Goal: Information Seeking & Learning: Learn about a topic

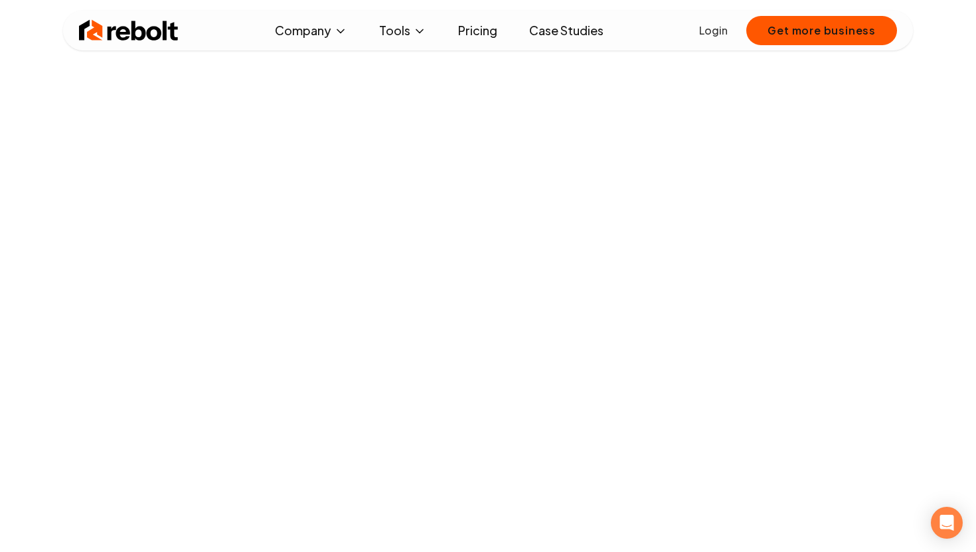
scroll to position [161, 0]
click at [549, 36] on link "Case Studies" at bounding box center [567, 30] width 96 height 27
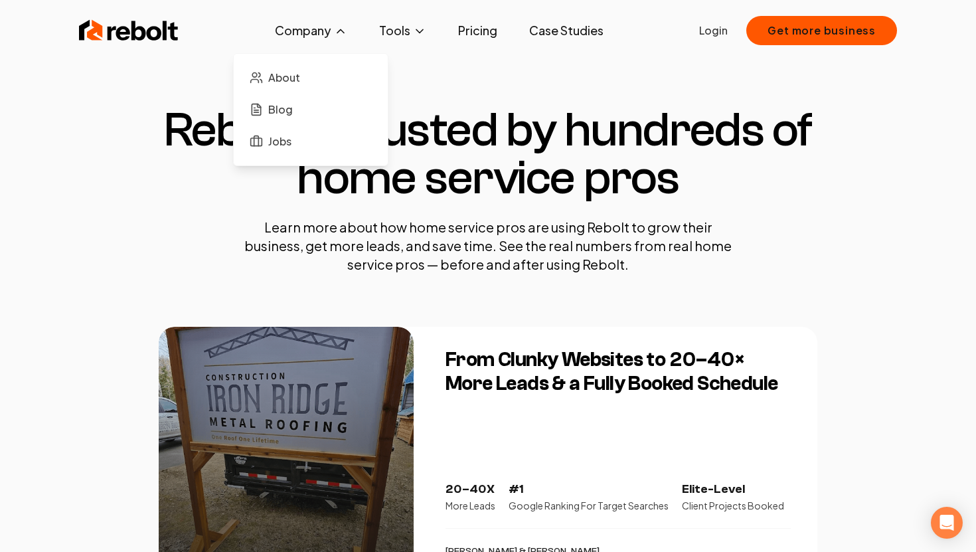
click at [324, 39] on button "Company" at bounding box center [311, 30] width 94 height 27
click at [274, 78] on span "About" at bounding box center [284, 78] width 32 height 16
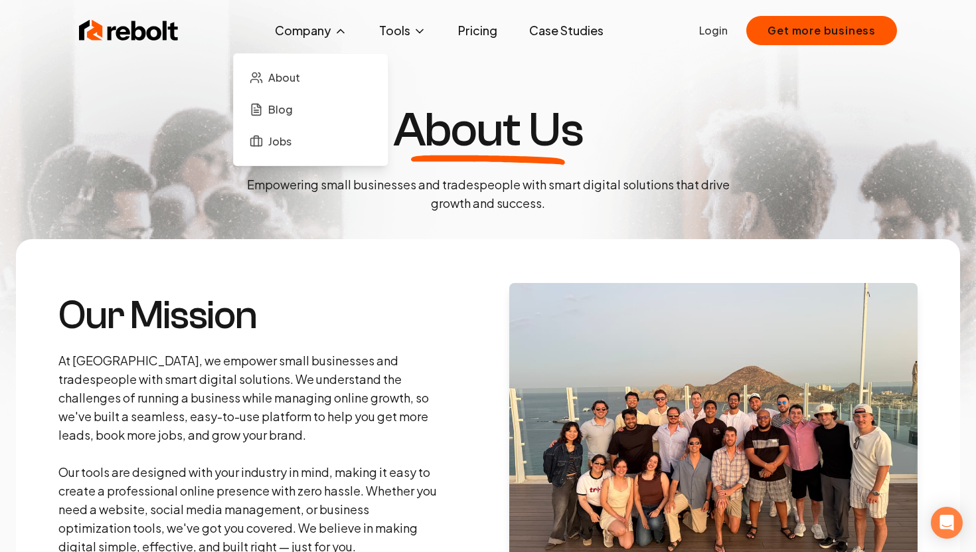
click at [316, 35] on button "Company" at bounding box center [311, 30] width 94 height 27
click at [303, 157] on div "About Blog Jobs" at bounding box center [310, 109] width 155 height 113
click at [280, 147] on span "Jobs" at bounding box center [279, 141] width 23 height 16
